Goal: Find specific page/section: Find specific page/section

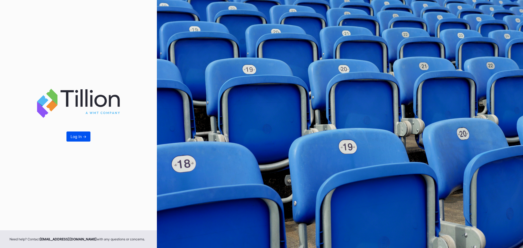
click at [76, 134] on div "Log In ->" at bounding box center [79, 136] width 16 height 5
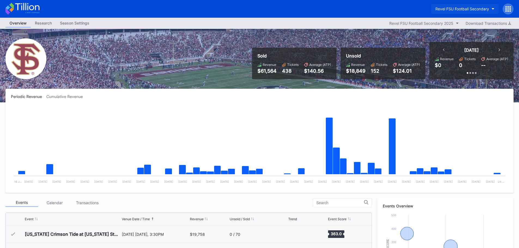
click at [491, 10] on button "Revel FSU Football Secondary" at bounding box center [465, 9] width 67 height 10
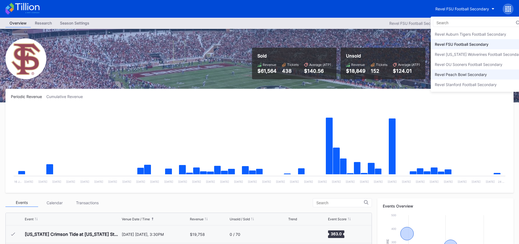
click at [478, 72] on div "Revel Peach Bowl Secondary" at bounding box center [478, 75] width 95 height 10
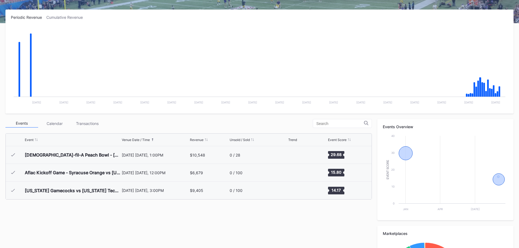
scroll to position [82, 0]
